Goal: Task Accomplishment & Management: Use online tool/utility

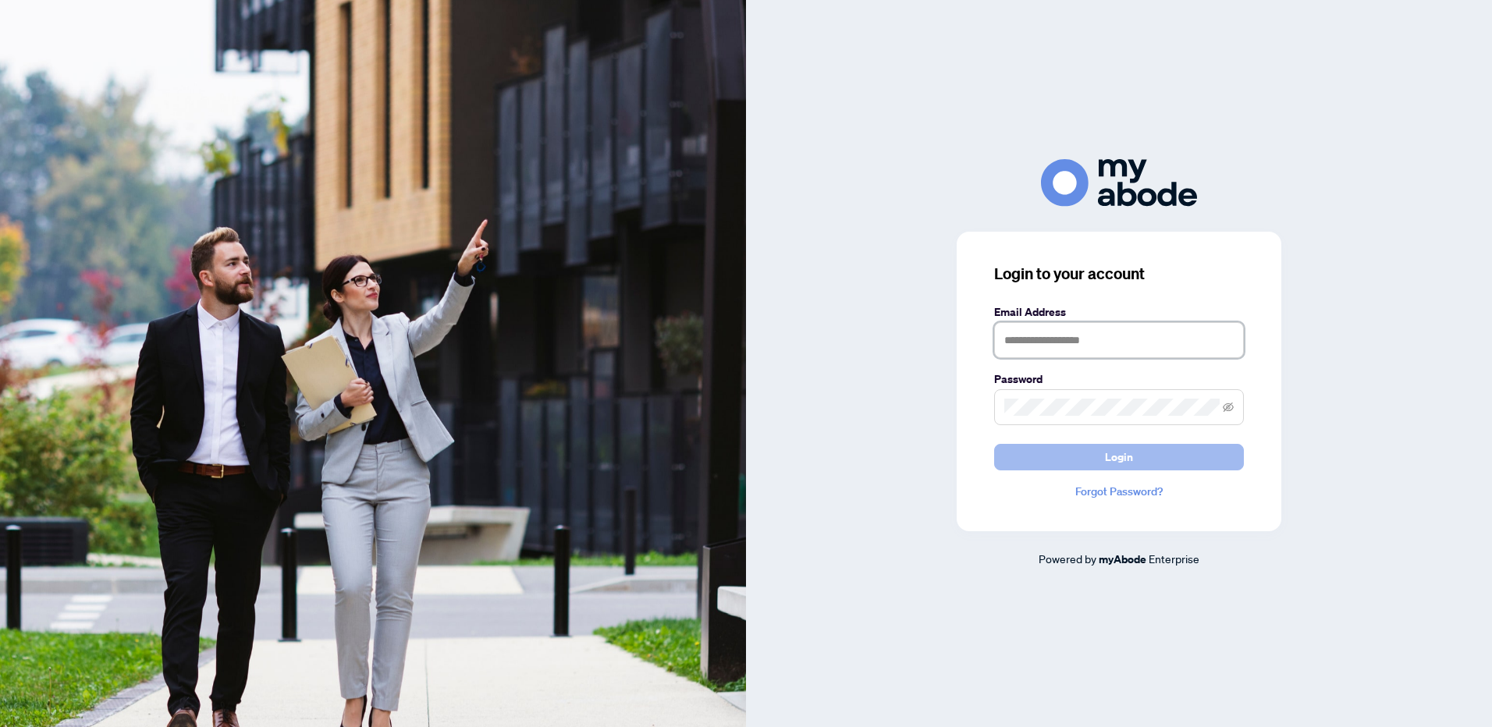
type input "**********"
click at [1130, 462] on span "Login" at bounding box center [1119, 457] width 28 height 25
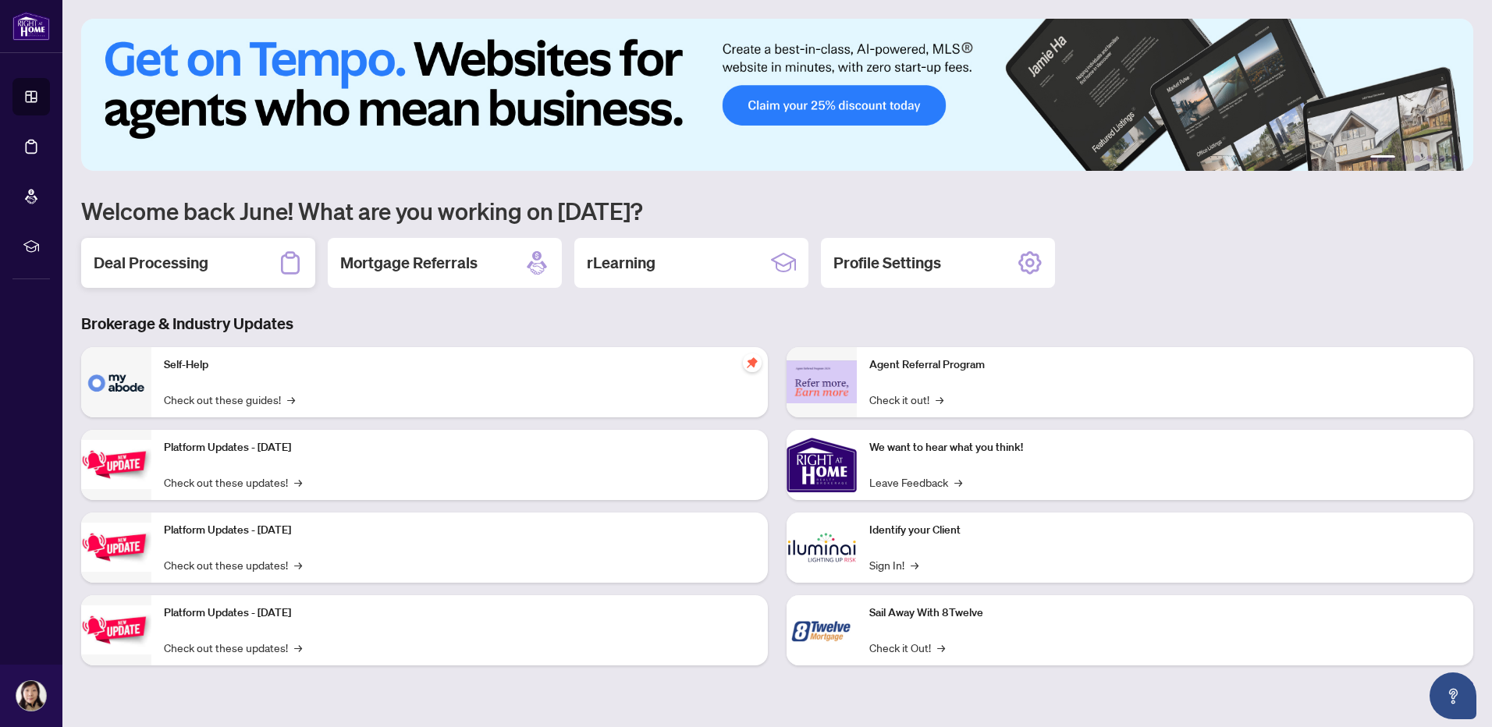
click at [124, 256] on h2 "Deal Processing" at bounding box center [151, 263] width 115 height 22
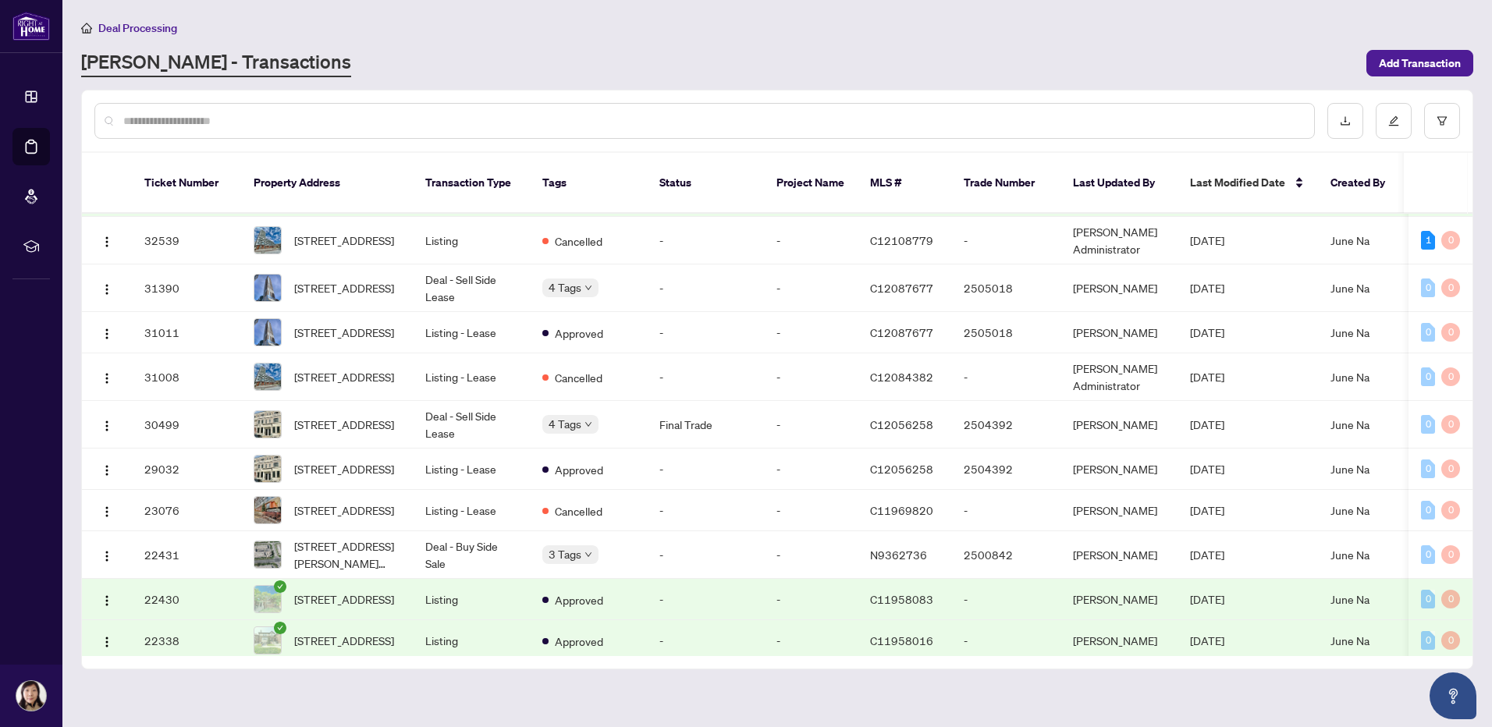
scroll to position [756, 0]
